Goal: Navigation & Orientation: Find specific page/section

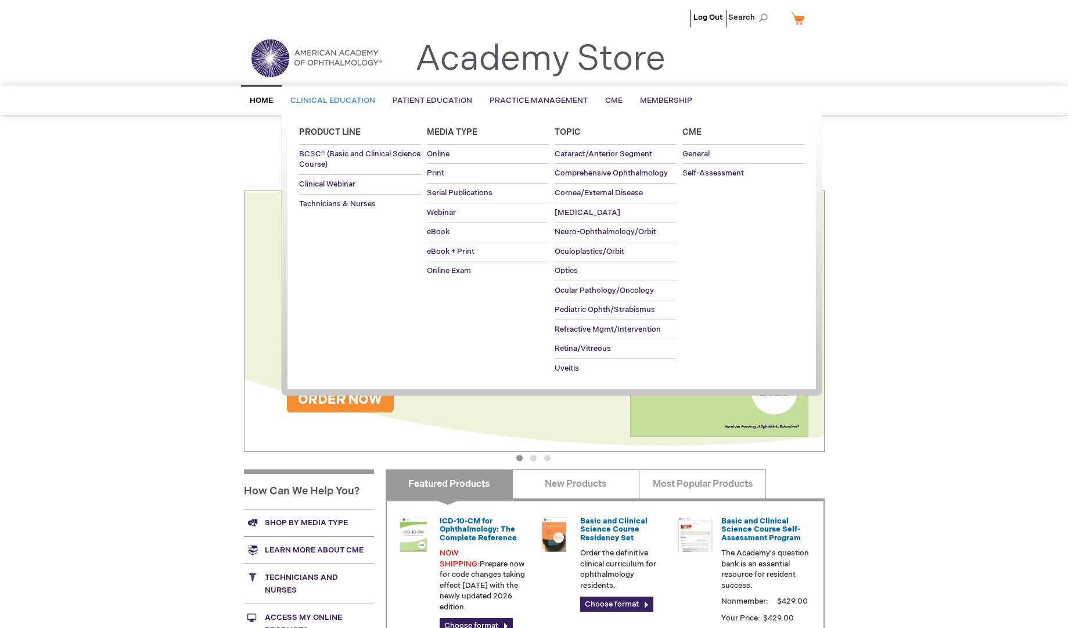
type input "admin"
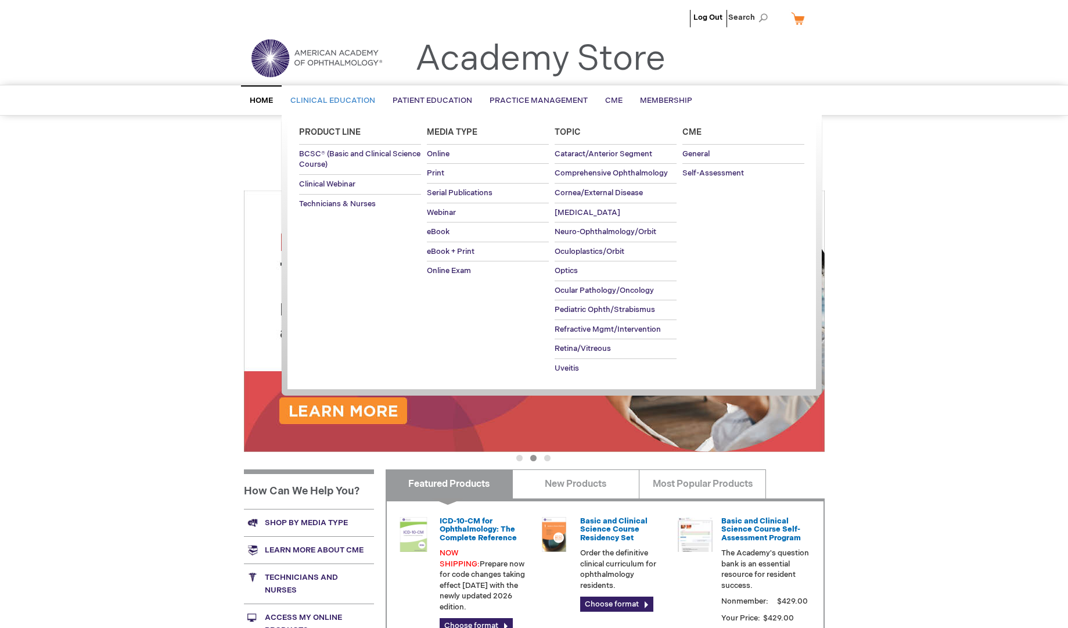
click at [307, 103] on span "Clinical Education" at bounding box center [332, 100] width 85 height 9
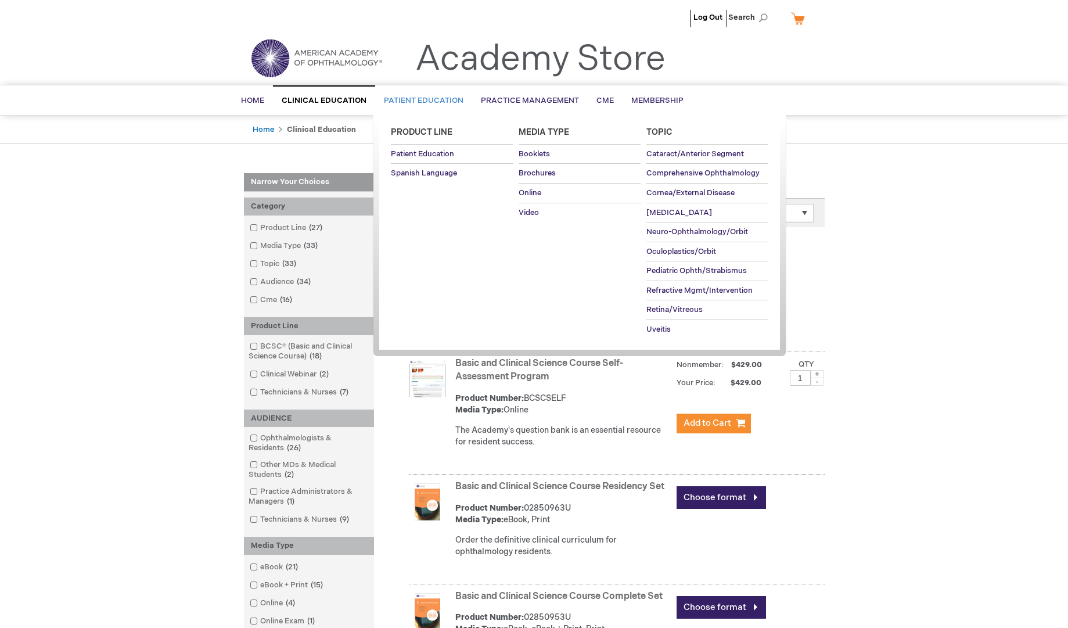
type input "admin"
click at [426, 109] on link "Patient Education" at bounding box center [423, 101] width 97 height 28
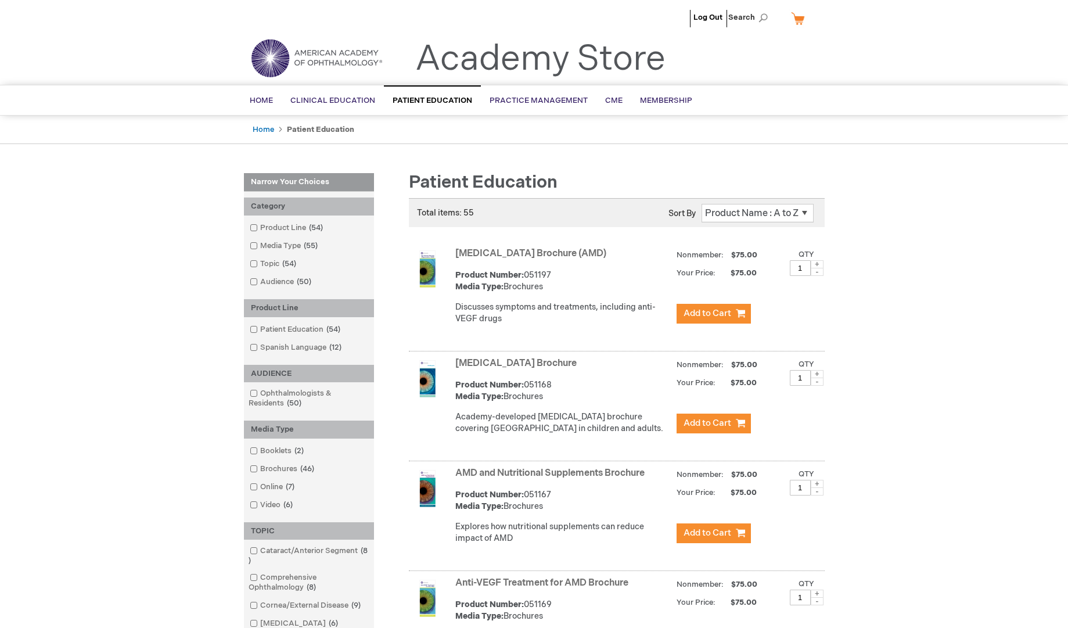
type input "admin"
click at [522, 102] on span "Practice Management" at bounding box center [539, 100] width 98 height 9
